Goal: Transaction & Acquisition: Purchase product/service

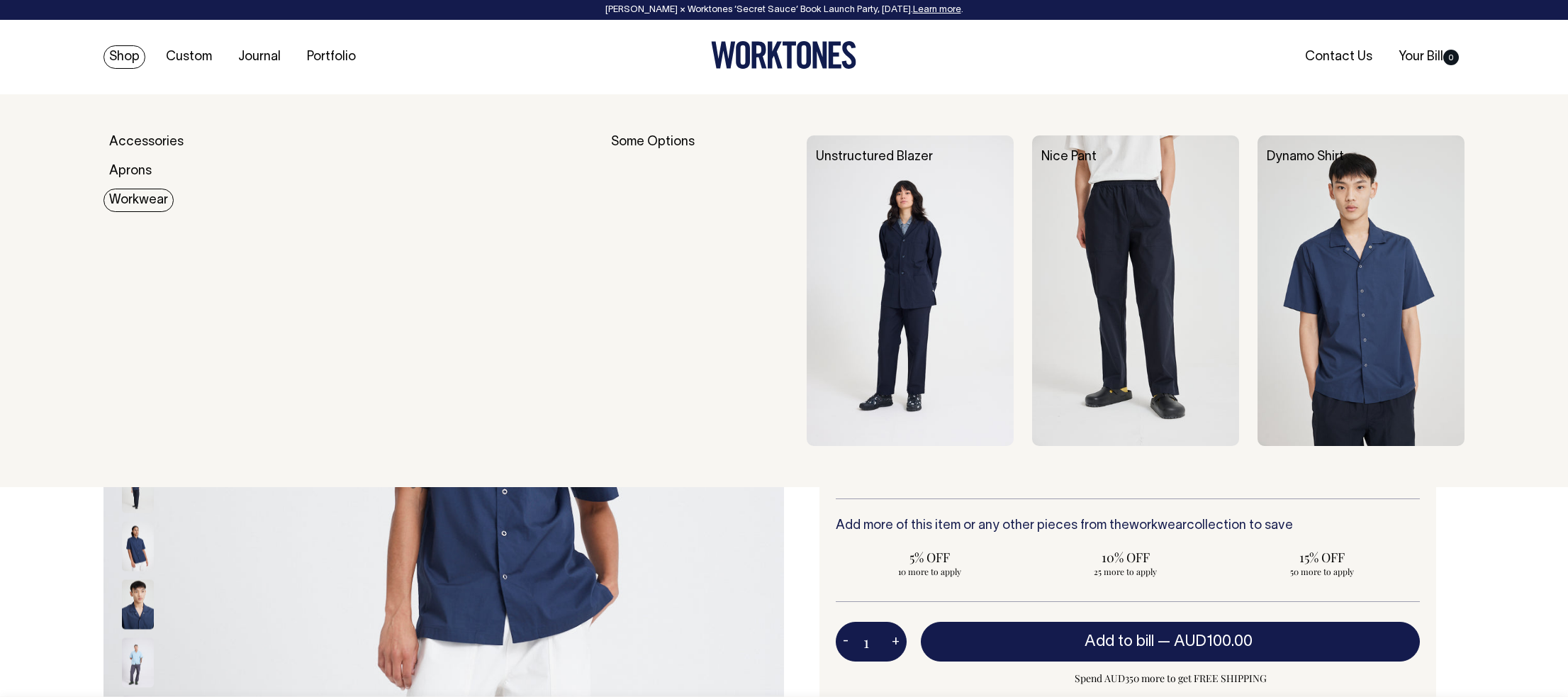
click at [119, 205] on link "Workwear" at bounding box center [138, 200] width 70 height 23
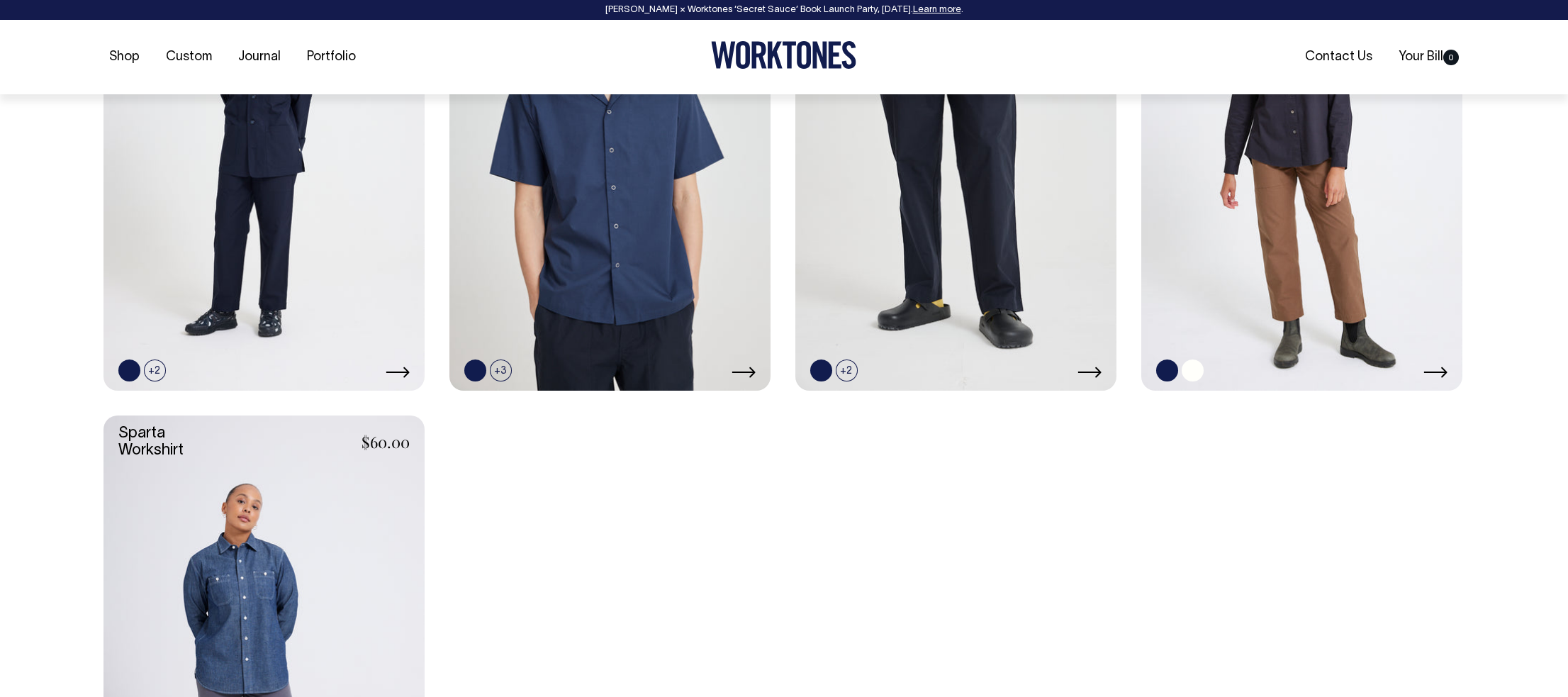
click at [1253, 265] on link at bounding box center [1301, 149] width 321 height 482
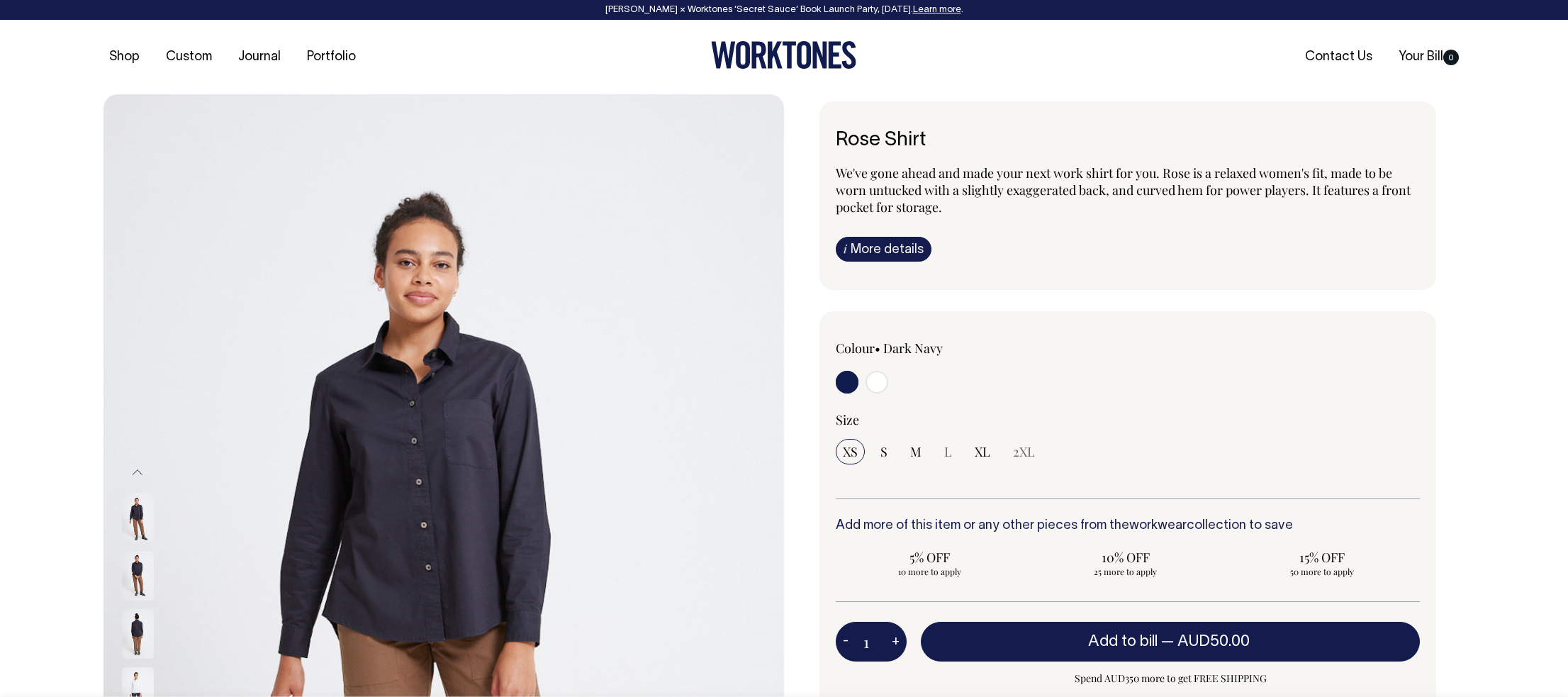
click at [1006, 225] on div "We've gone ahead and made your next work shirt for you. Rose is a relaxed women…" at bounding box center [1128, 212] width 584 height 97
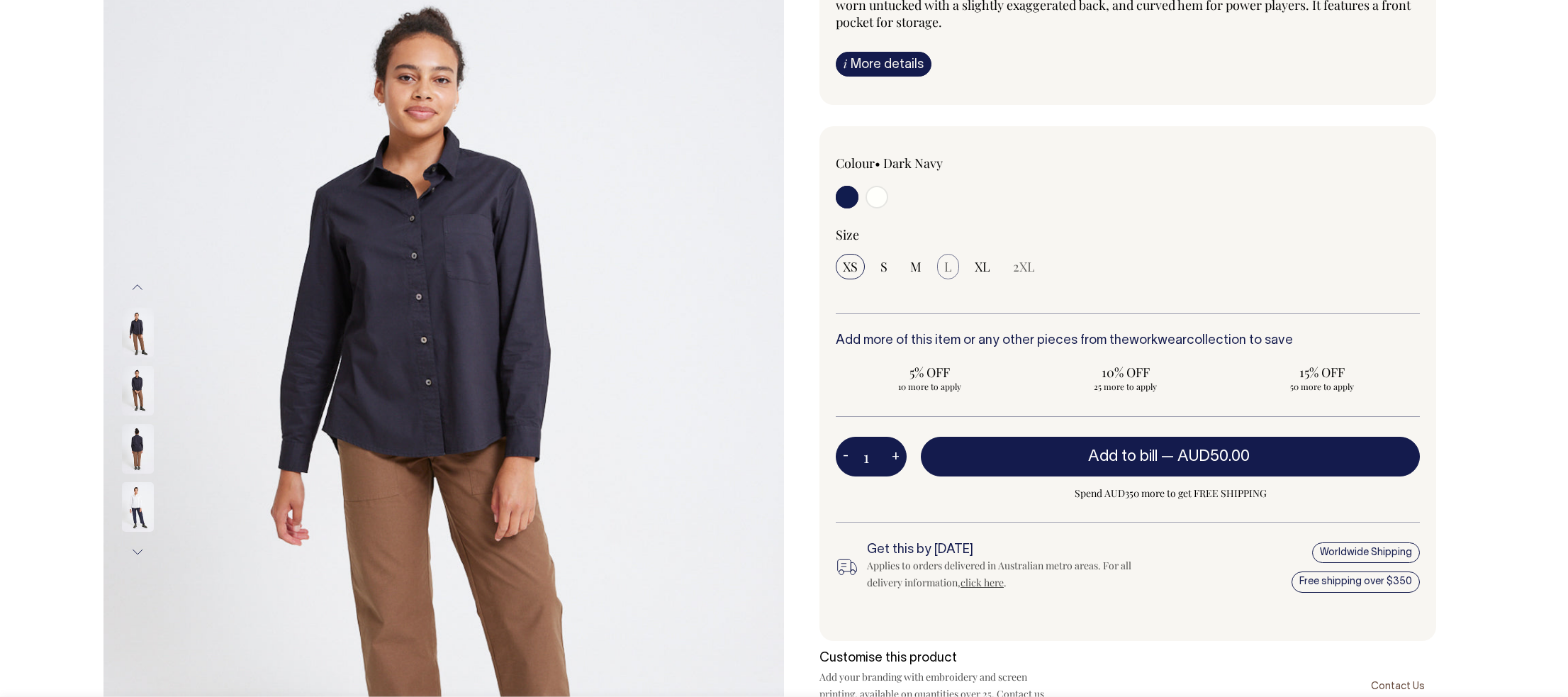
scroll to position [186, 0]
click at [948, 271] on span "L" at bounding box center [948, 266] width 8 height 17
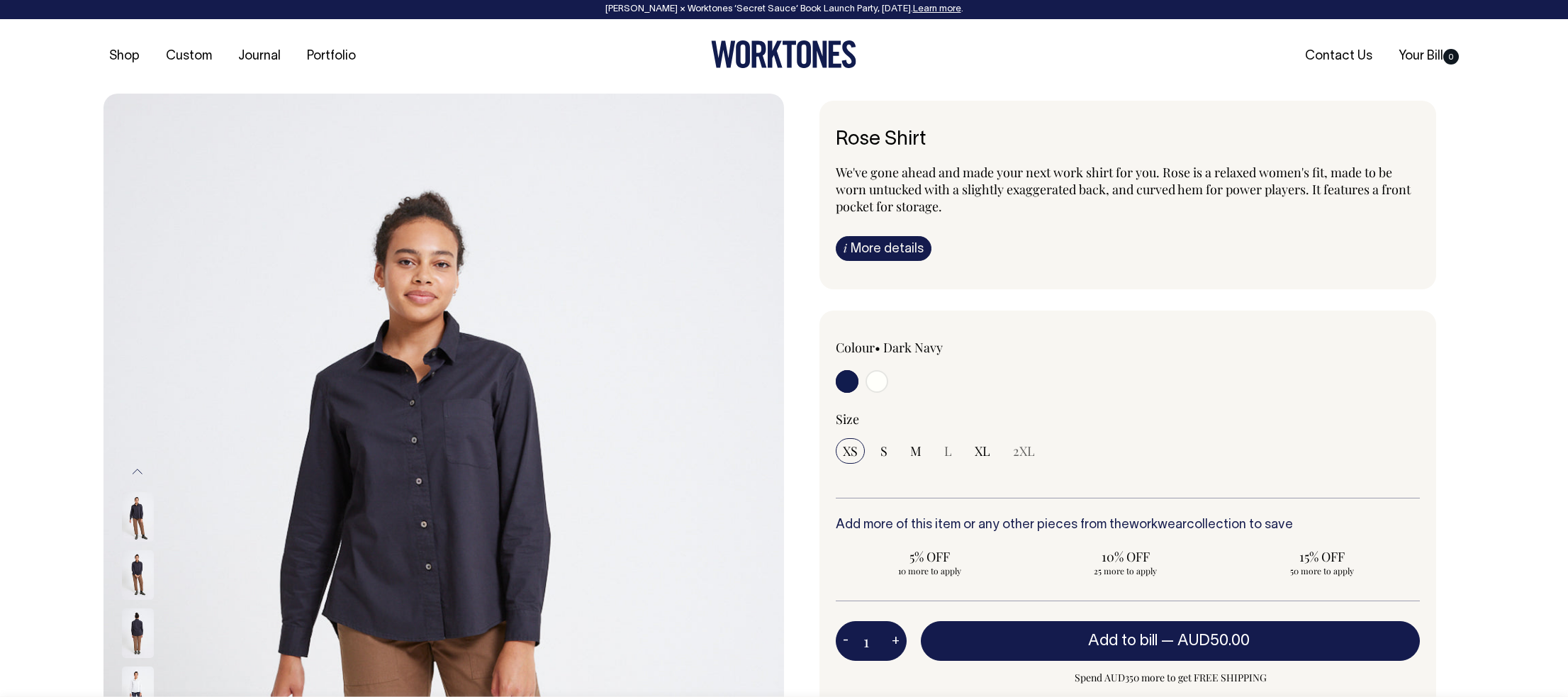
scroll to position [0, 0]
